Goal: Task Accomplishment & Management: Manage account settings

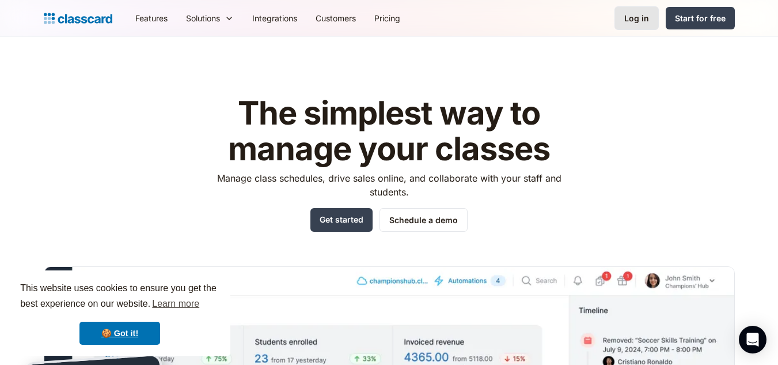
click at [647, 15] on div "Log in" at bounding box center [636, 18] width 25 height 12
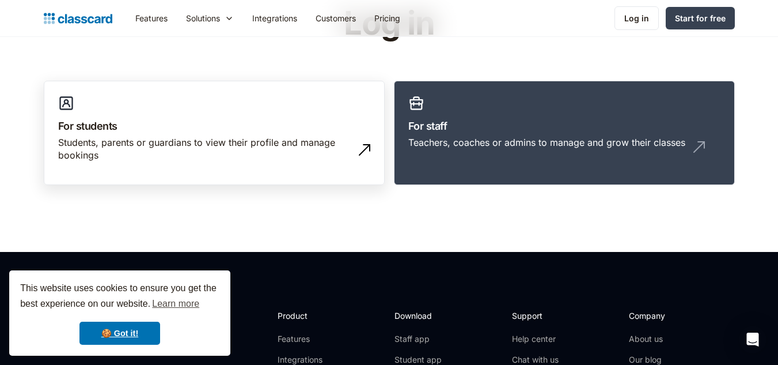
scroll to position [173, 0]
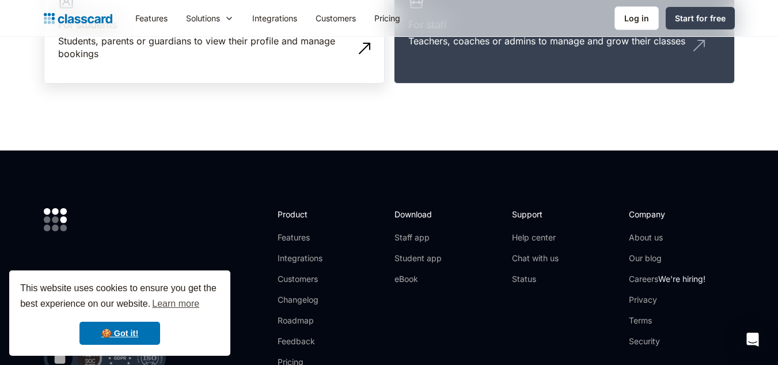
click at [74, 10] on img at bounding box center [66, 2] width 16 height 16
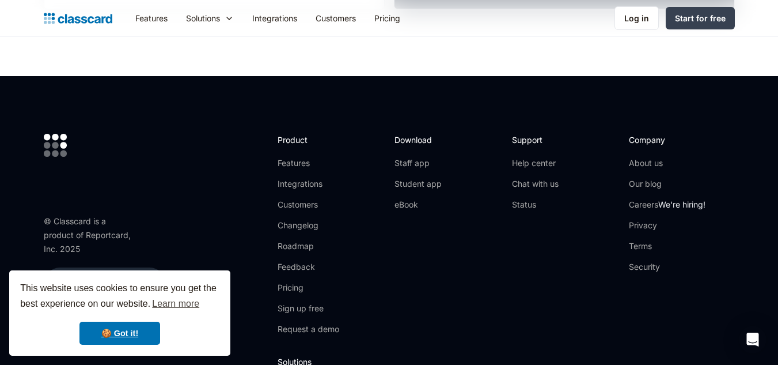
scroll to position [461, 0]
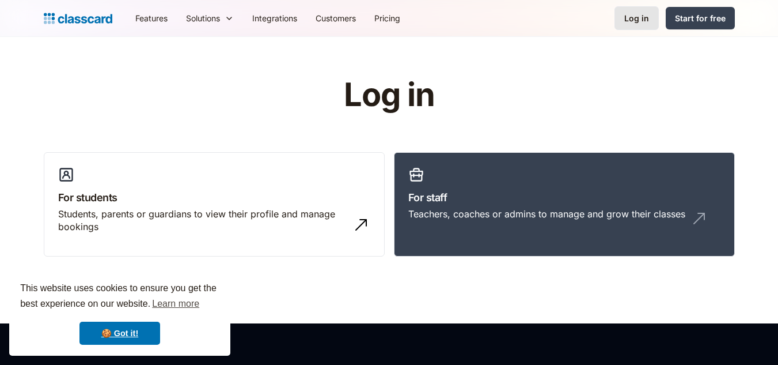
click at [622, 18] on link "Log in" at bounding box center [636, 18] width 44 height 24
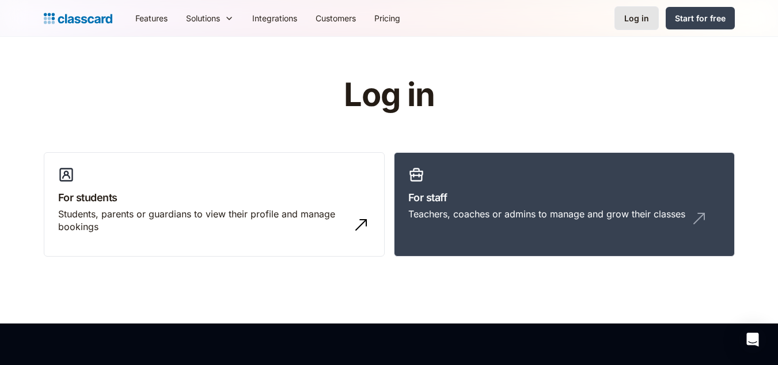
click at [648, 21] on div "Log in" at bounding box center [636, 18] width 25 height 12
click at [607, 21] on nav "Features Resources Blog The latest industry news, updates and info. Customer st…" at bounding box center [430, 18] width 609 height 26
click at [646, 17] on div "Log in" at bounding box center [636, 18] width 25 height 12
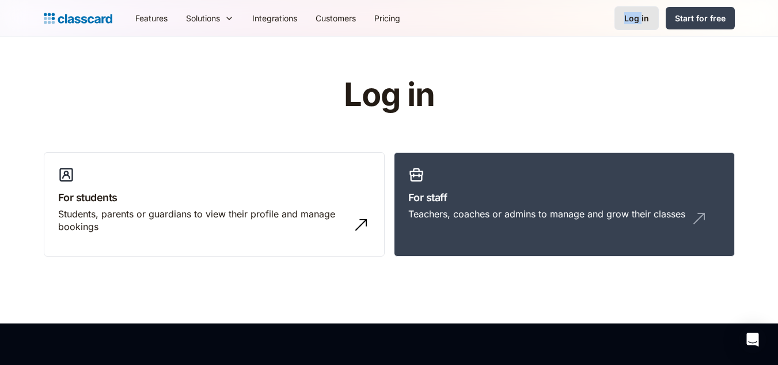
click at [646, 17] on div "Log in" at bounding box center [636, 18] width 25 height 12
click at [483, 233] on link "For staff Teachers, coaches or admins to manage and grow their classes" at bounding box center [564, 204] width 341 height 105
